Goal: Information Seeking & Learning: Check status

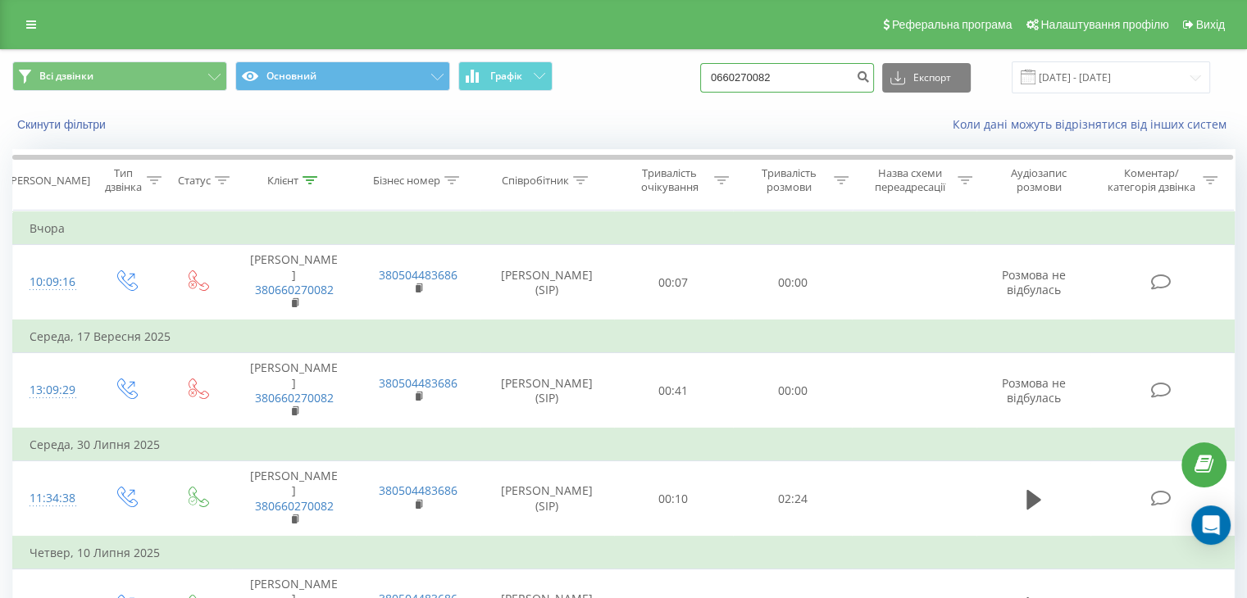
drag, startPoint x: 718, startPoint y: 64, endPoint x: 634, endPoint y: 57, distance: 83.8
click at [652, 60] on div "Всі дзвінки Основний Графік 0660270082 Експорт .csv .xls .xlsx [DATE] - [DATE]" at bounding box center [623, 77] width 1245 height 55
paste input "505629278"
type input "0505629278"
click at [870, 79] on icon "submit" at bounding box center [863, 75] width 14 height 10
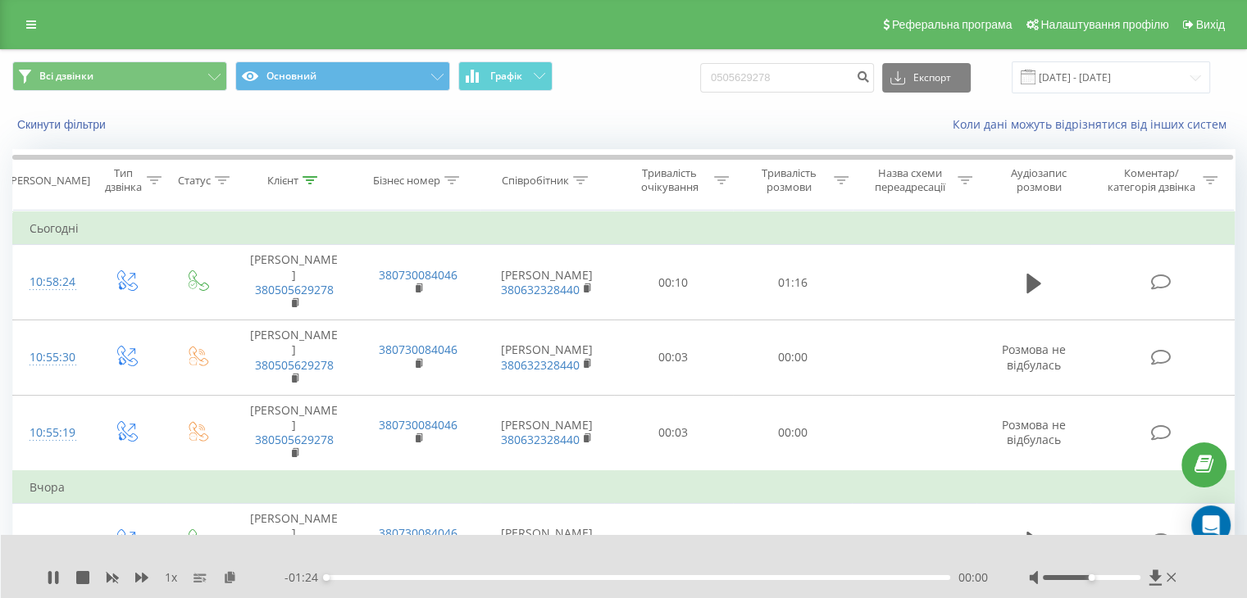
click at [355, 579] on div "00:00" at bounding box center [638, 577] width 624 height 5
click at [375, 579] on div "00:04" at bounding box center [638, 577] width 624 height 5
click at [404, 577] on div "00:07" at bounding box center [638, 577] width 624 height 5
click at [440, 578] on div "00:13" at bounding box center [638, 577] width 624 height 5
click at [52, 575] on icon at bounding box center [53, 577] width 13 height 13
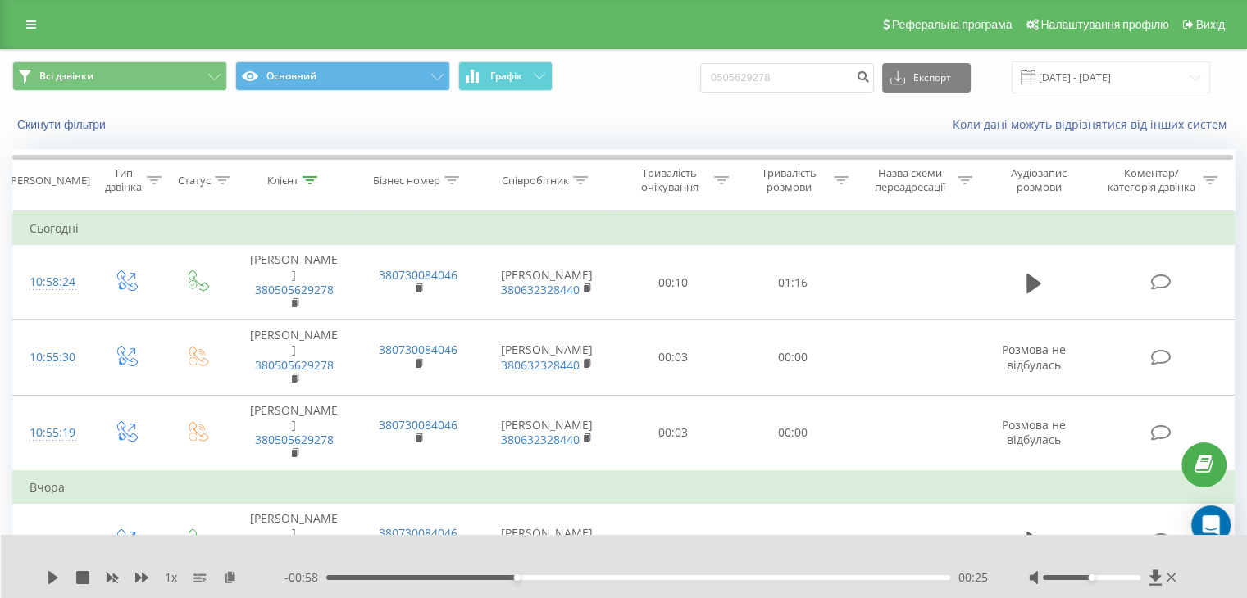
click at [61, 581] on div "1 x" at bounding box center [166, 578] width 238 height 16
click at [56, 581] on icon at bounding box center [53, 577] width 13 height 13
click at [49, 575] on icon at bounding box center [49, 577] width 3 height 13
drag, startPoint x: 800, startPoint y: 70, endPoint x: 513, endPoint y: 44, distance: 288.0
click at [579, 52] on div "Всі дзвінки Основний Графік 0505629278 Експорт .csv .xls .xlsx 19.06.2025 - 19.…" at bounding box center [623, 77] width 1245 height 55
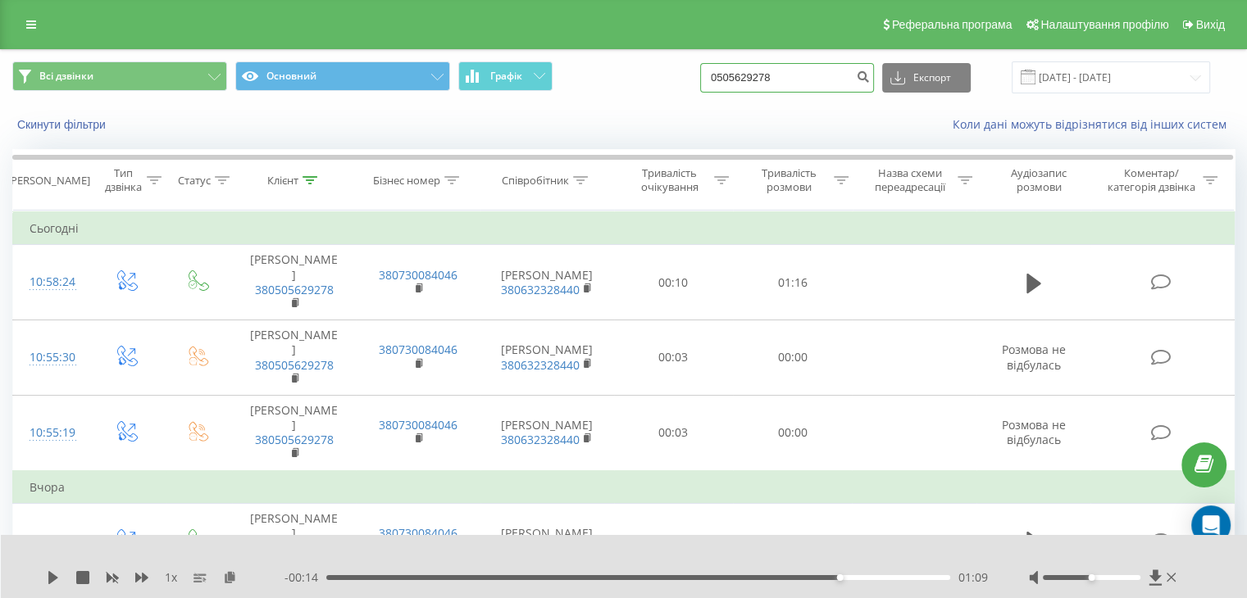
paste input "683868211"
type input "0683868211"
click at [865, 78] on button "submit" at bounding box center [863, 78] width 22 height 30
